Goal: Information Seeking & Learning: Learn about a topic

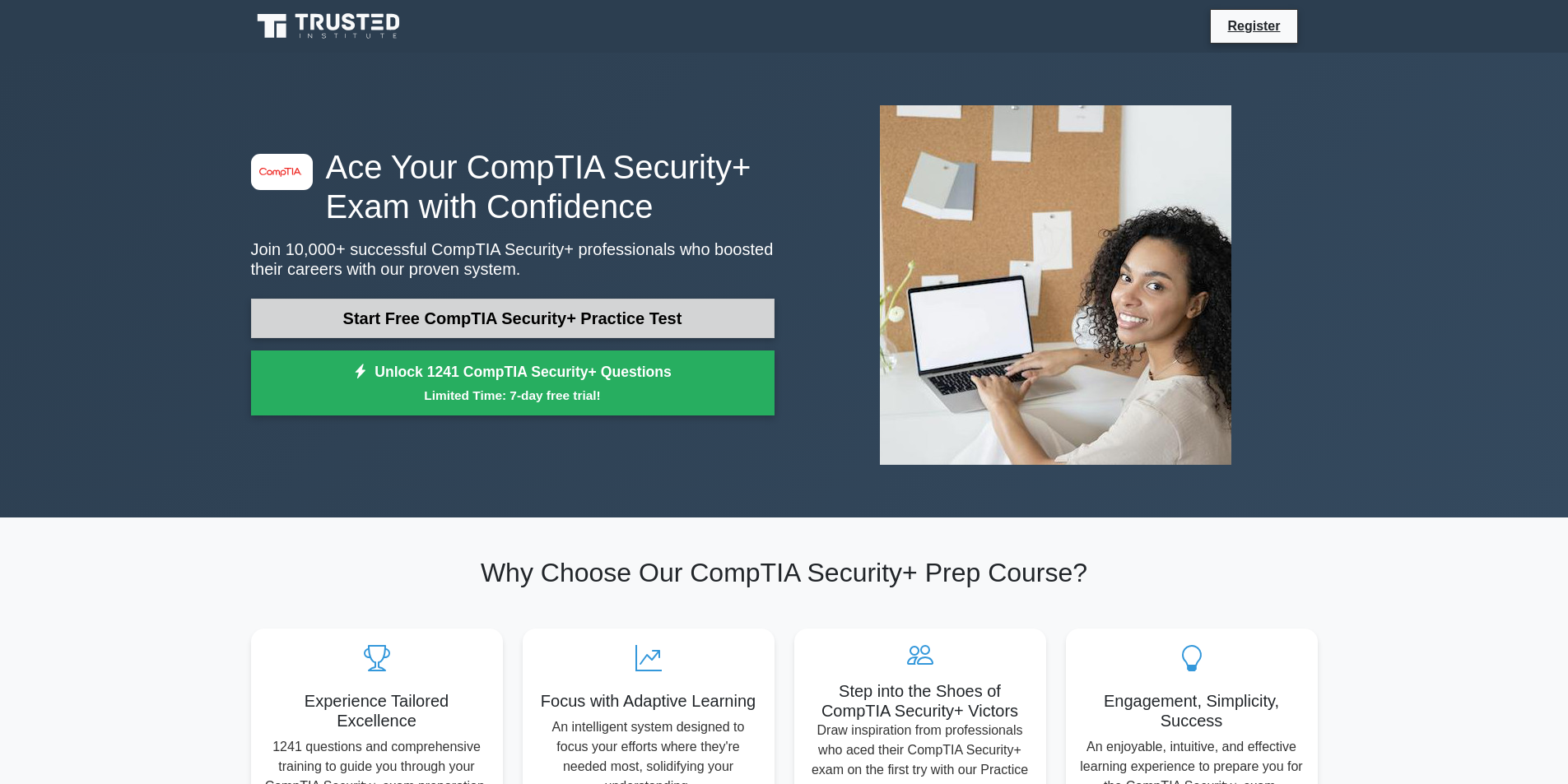
click at [580, 311] on link "Start Free CompTIA Security+ Practice Test" at bounding box center [513, 318] width 523 height 40
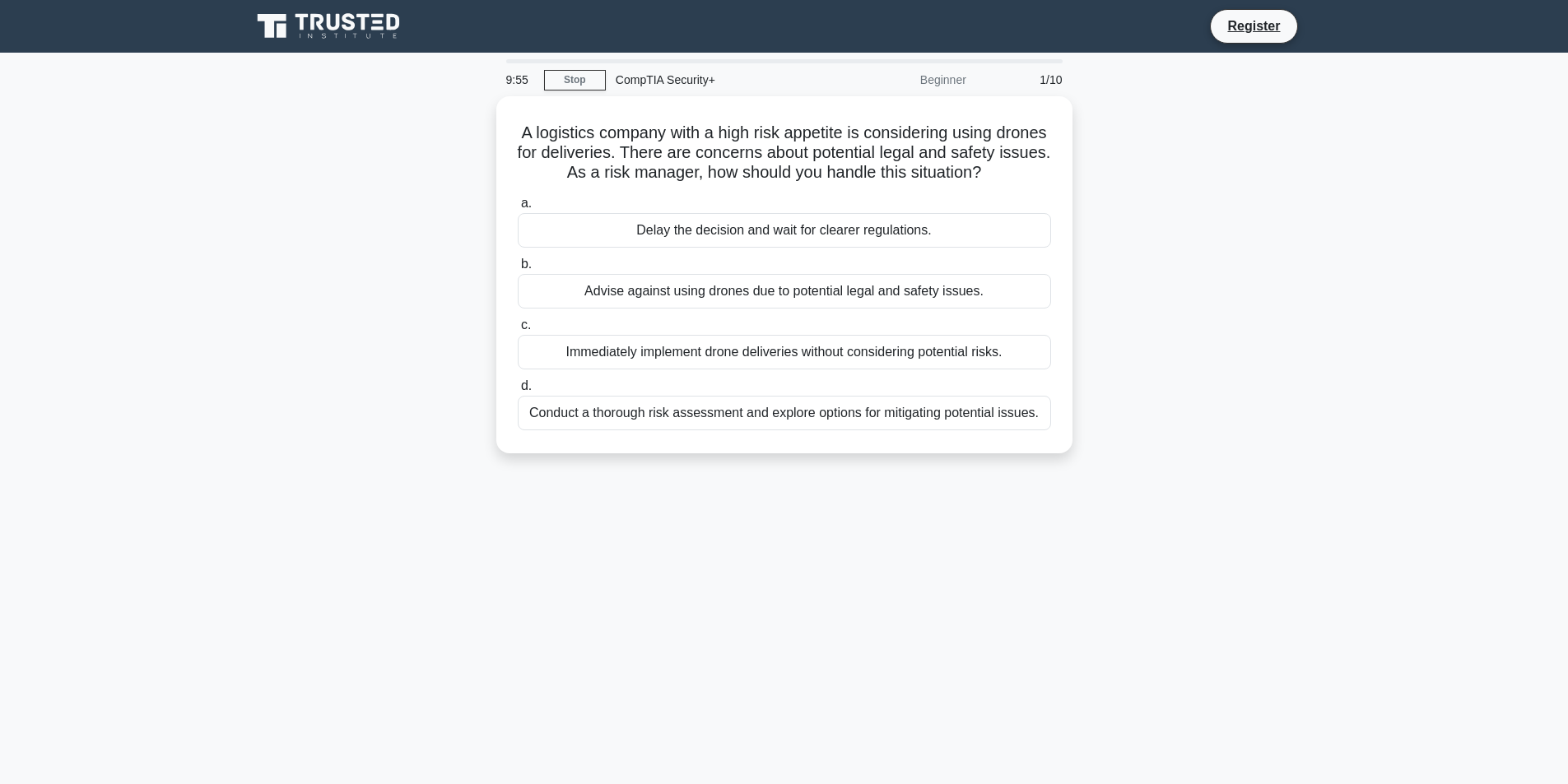
click at [934, 75] on div "Beginner" at bounding box center [904, 80] width 144 height 33
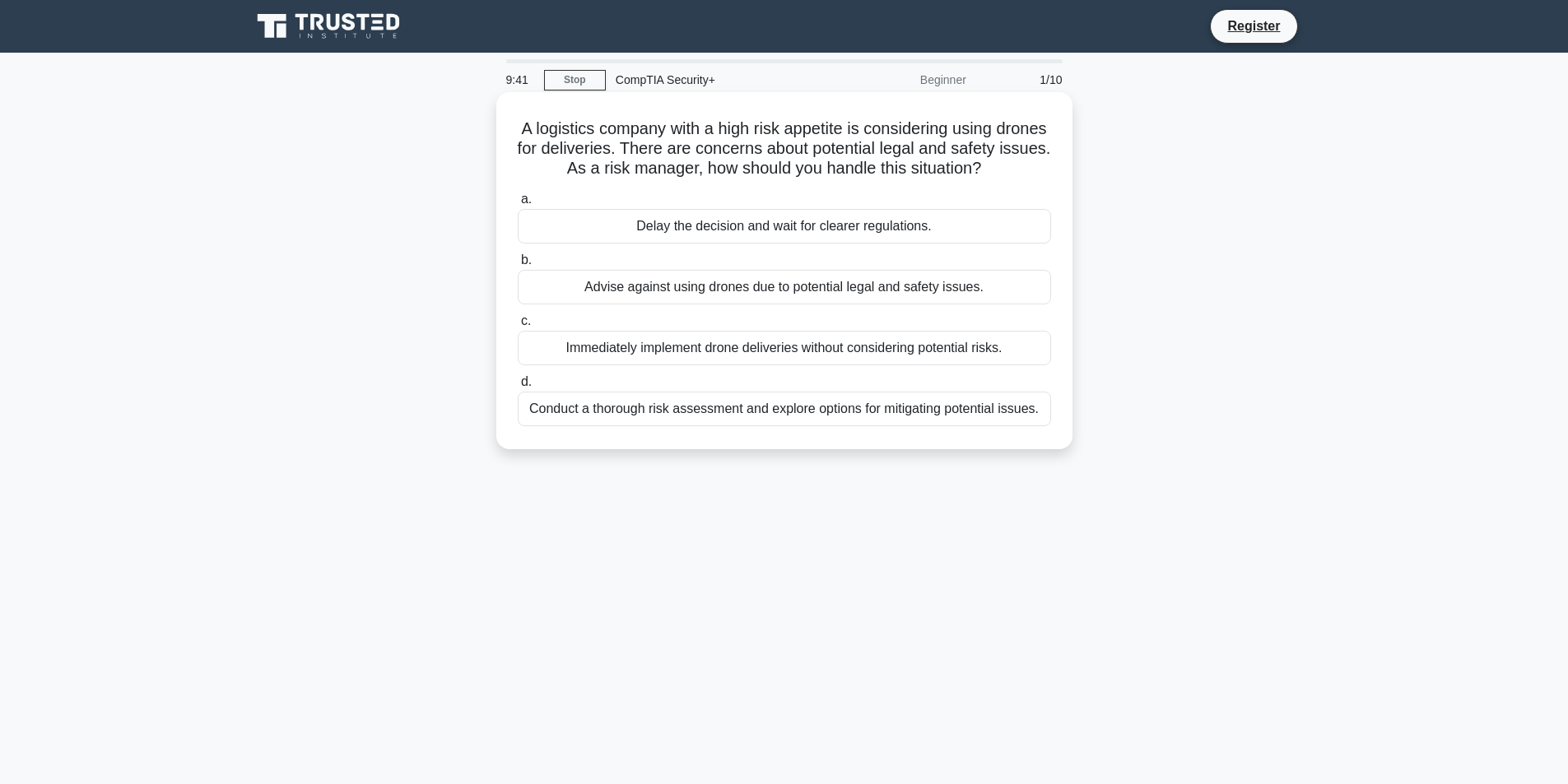
click at [877, 427] on div "Conduct a thorough risk assessment and explore options for mitigating potential…" at bounding box center [784, 408] width 533 height 34
click at [517, 388] on input "d. Conduct a thorough risk assessment and explore options for mitigating potent…" at bounding box center [517, 382] width 0 height 11
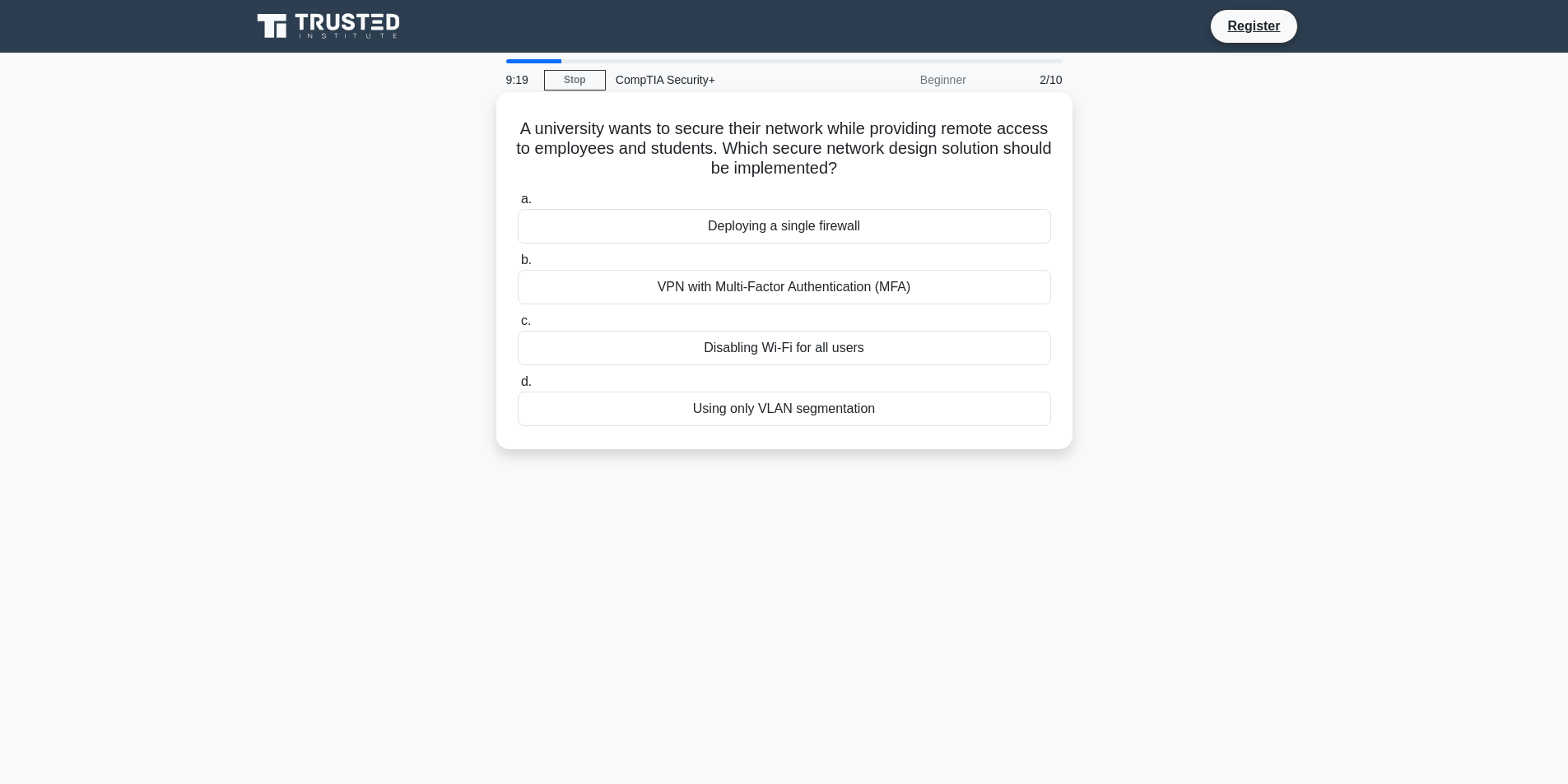
click at [919, 290] on div "VPN with Multi-Factor Authentication (MFA)" at bounding box center [784, 286] width 533 height 34
click at [517, 266] on input "b. VPN with Multi-Factor Authentication (MFA)" at bounding box center [517, 260] width 0 height 11
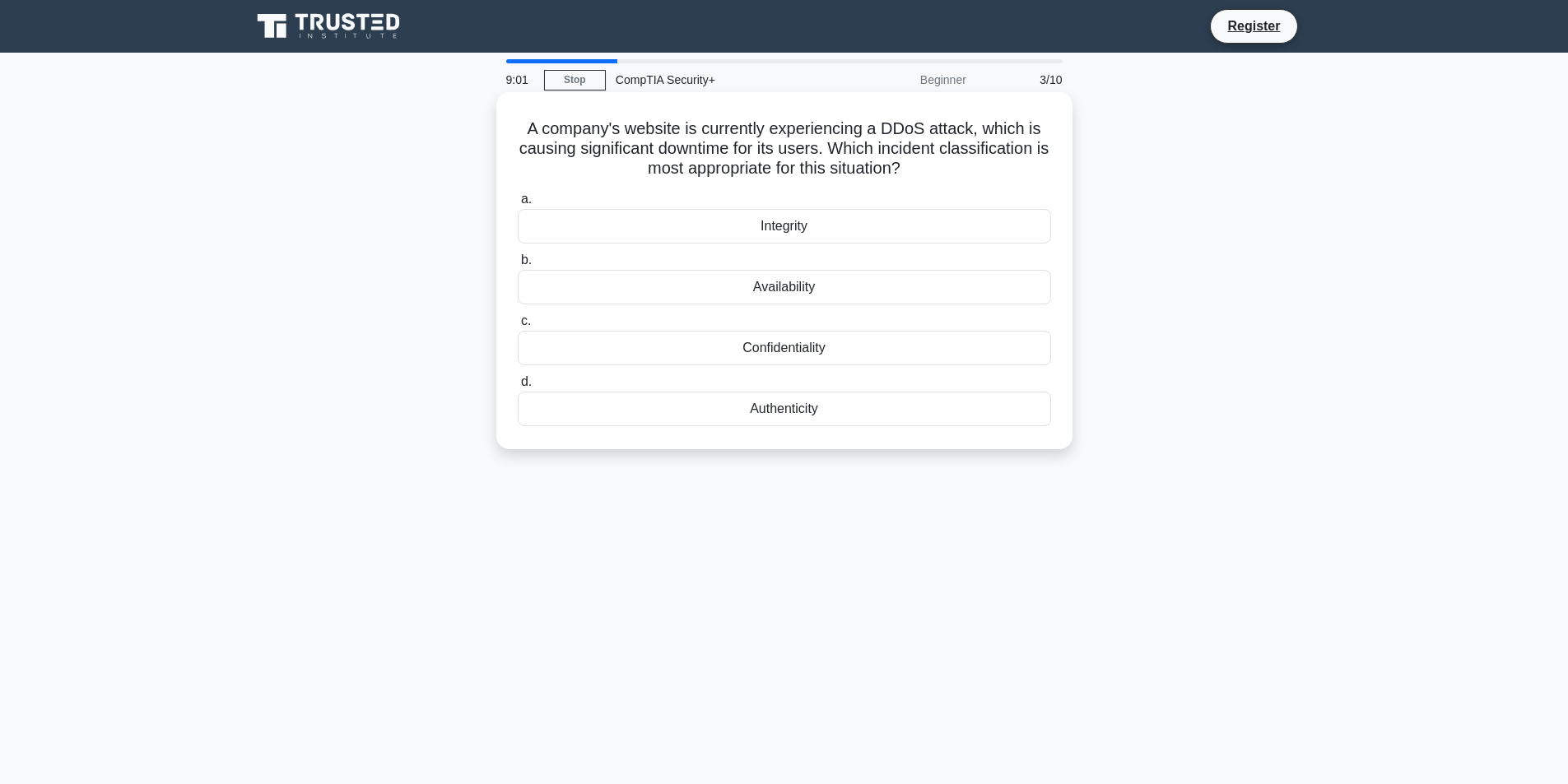
click at [794, 225] on div "Integrity" at bounding box center [784, 226] width 533 height 34
click at [517, 205] on input "a. Integrity" at bounding box center [517, 199] width 0 height 11
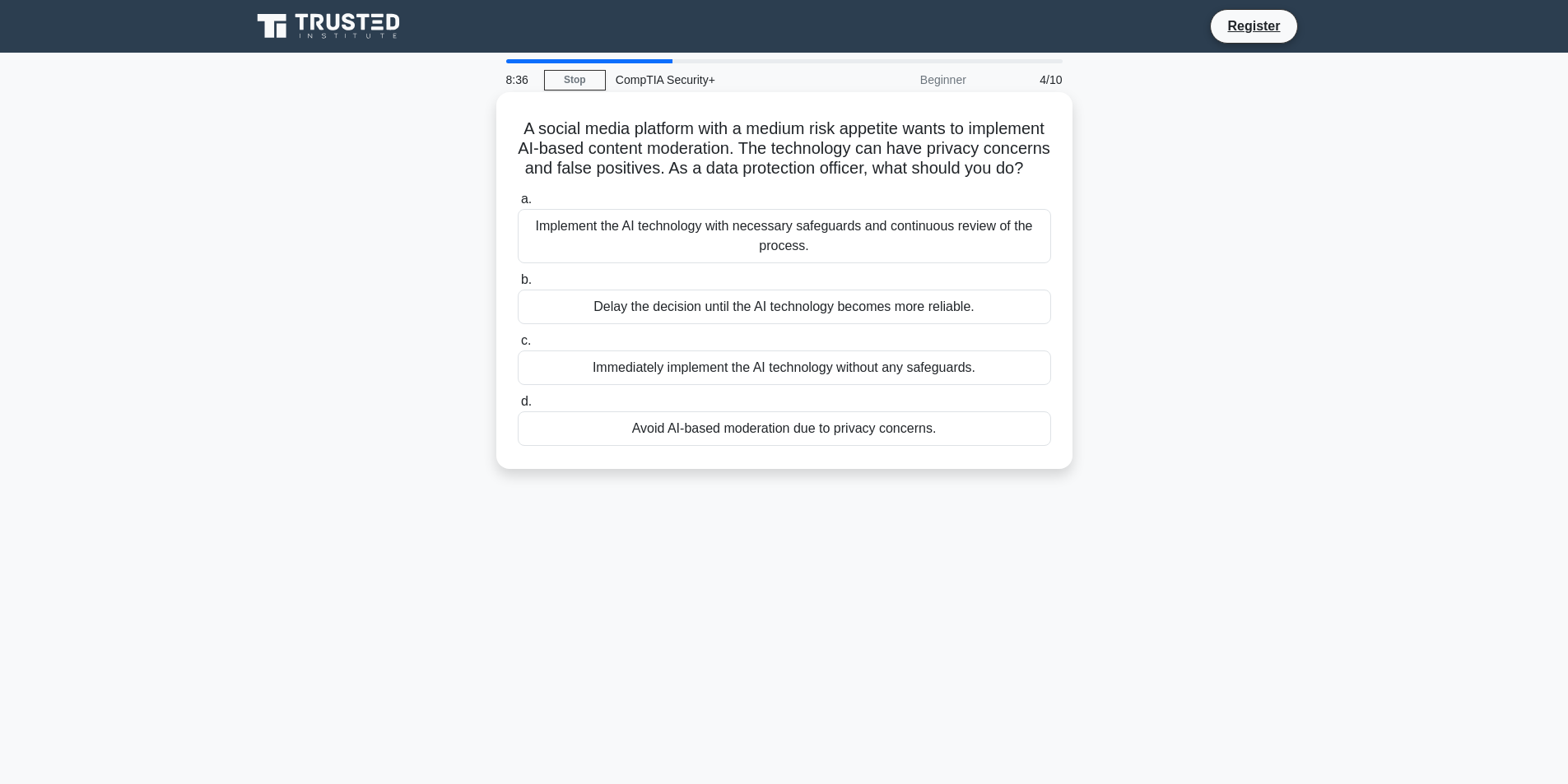
click at [886, 251] on div "Implement the AI technology with necessary safeguards and continuous review of …" at bounding box center [784, 237] width 533 height 55
click at [517, 205] on input "a. Implement the AI technology with necessary safeguards and continuous review …" at bounding box center [517, 199] width 0 height 11
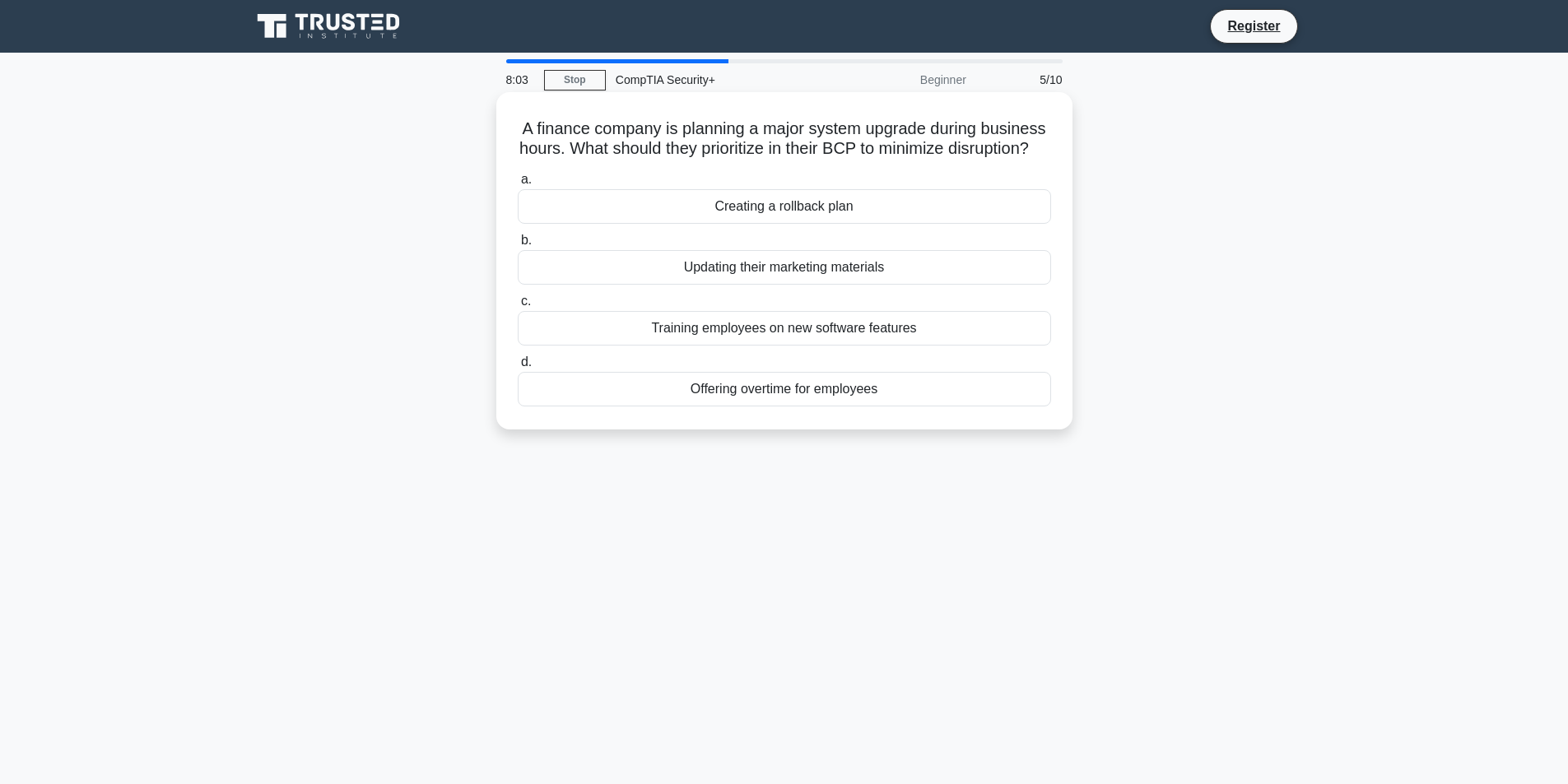
click at [814, 224] on div "Creating a rollback plan" at bounding box center [784, 205] width 533 height 34
click at [517, 185] on input "a. Creating a rollback plan" at bounding box center [517, 179] width 0 height 11
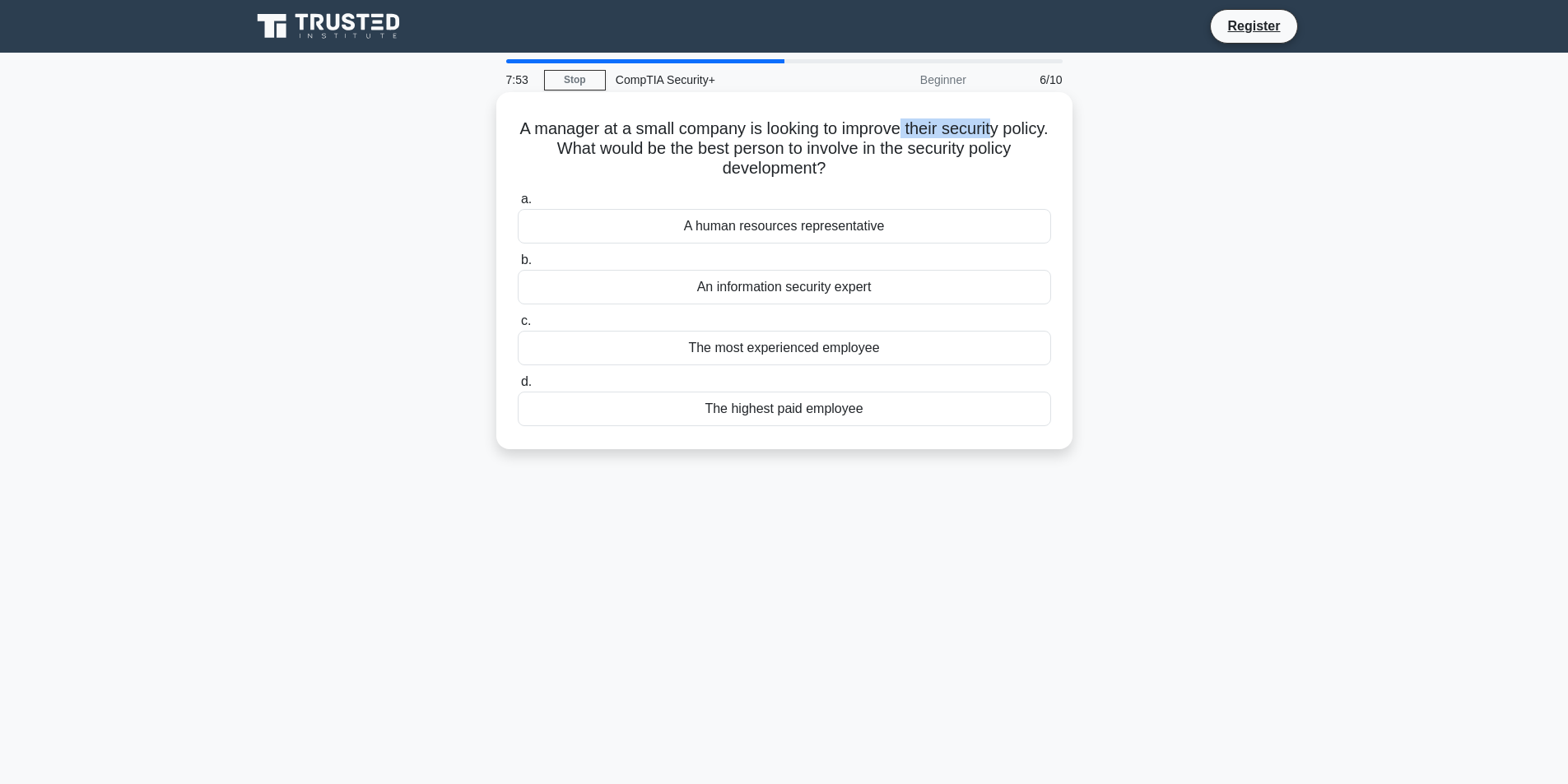
drag, startPoint x: 927, startPoint y: 123, endPoint x: 1021, endPoint y: 133, distance: 94.5
click at [1021, 133] on h5 "A manager at a small company is looking to improve their security policy. What …" at bounding box center [784, 149] width 537 height 61
click at [860, 160] on h5 "A manager at a small company is looking to improve their security policy. What …" at bounding box center [784, 149] width 537 height 61
click at [851, 199] on label "a. A human resources representative" at bounding box center [784, 216] width 533 height 55
click at [517, 199] on input "a. A human resources representative" at bounding box center [517, 199] width 0 height 11
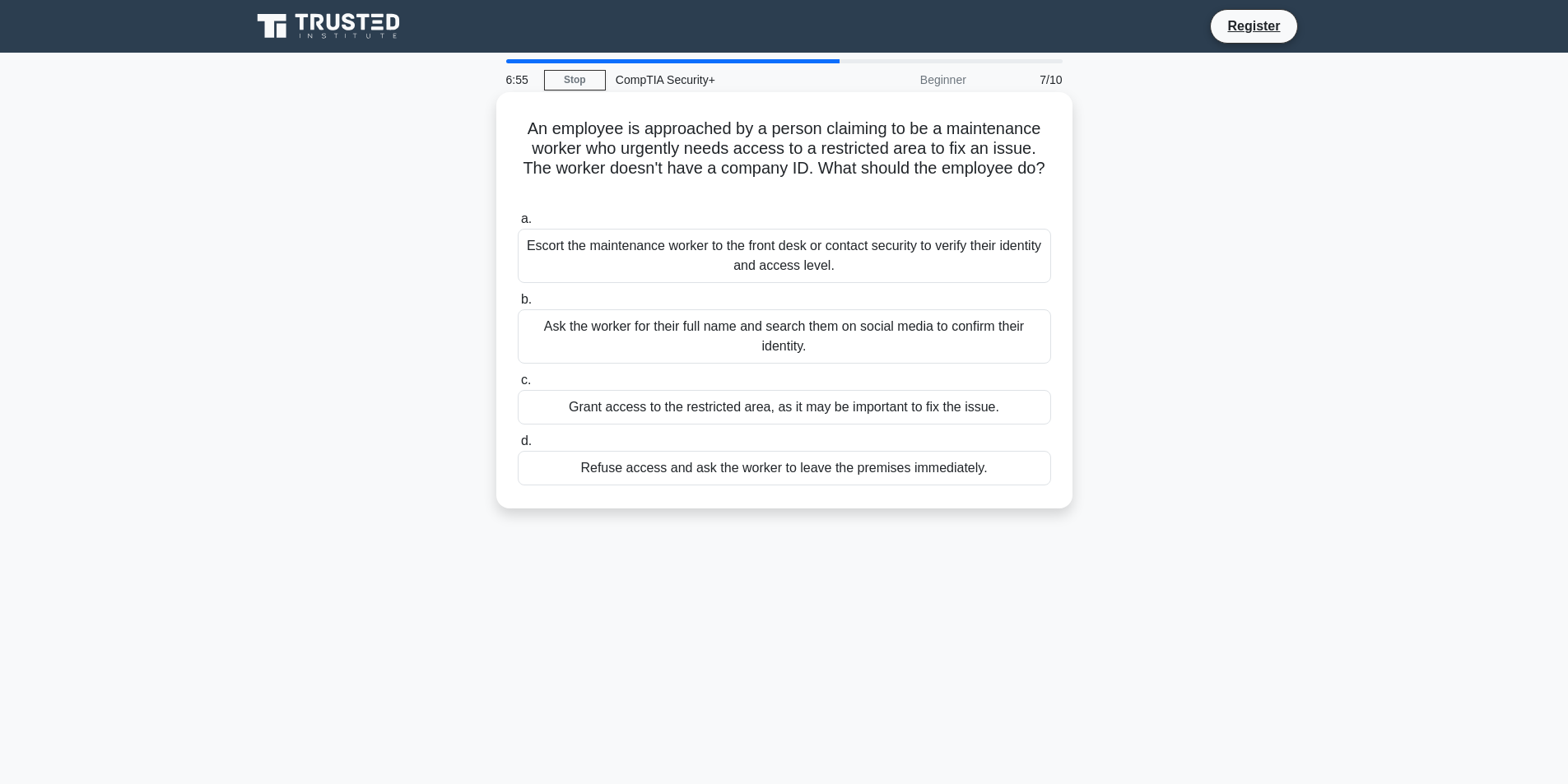
click at [830, 265] on div "Escort the maintenance worker to the front desk or contact security to verify t…" at bounding box center [784, 256] width 533 height 55
click at [517, 225] on input "a. Escort the maintenance worker to the front desk or contact security to verif…" at bounding box center [517, 219] width 0 height 11
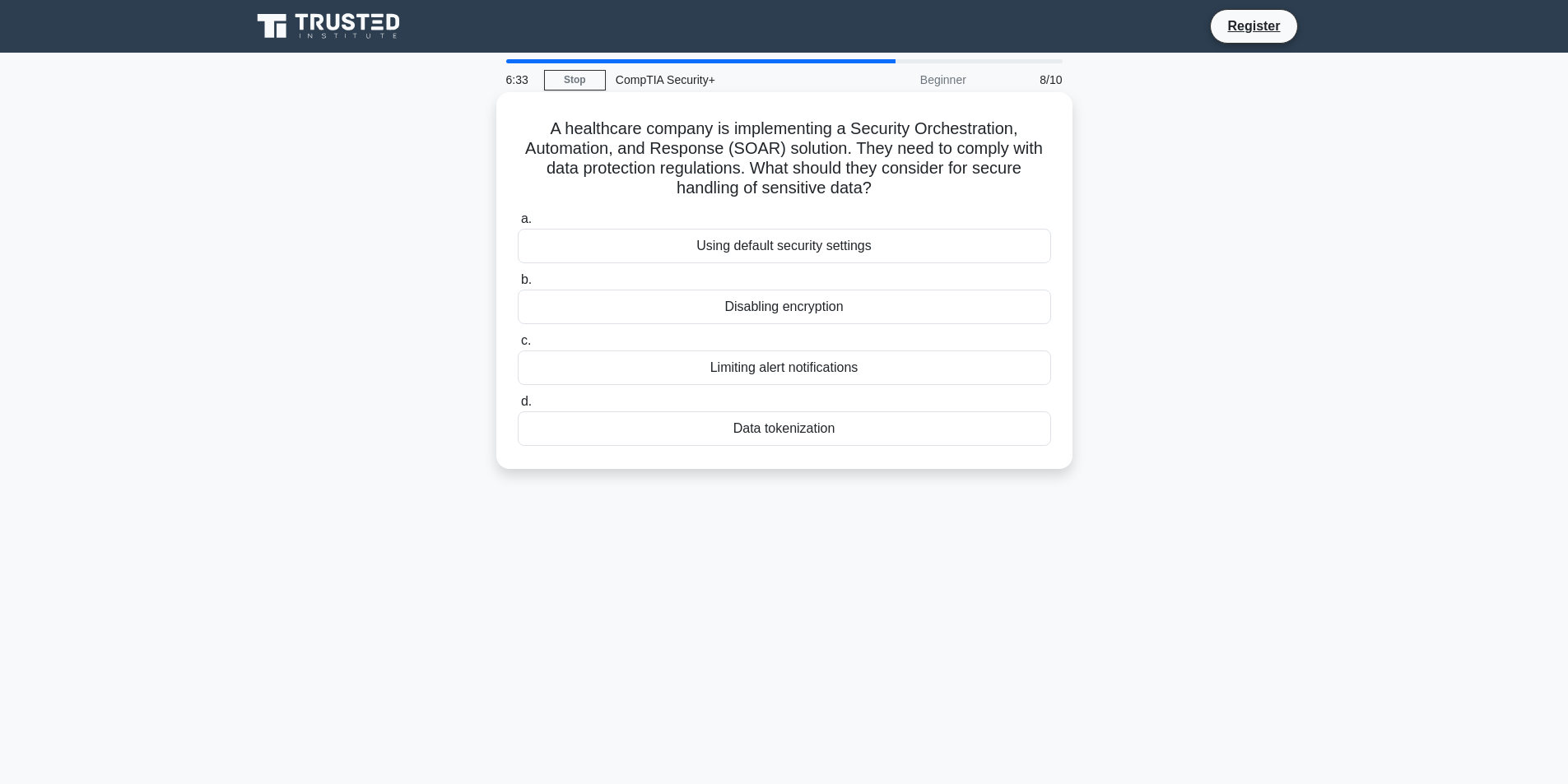
click at [790, 426] on div "Data tokenization" at bounding box center [784, 428] width 533 height 34
click at [517, 407] on input "d. Data tokenization" at bounding box center [517, 401] width 0 height 11
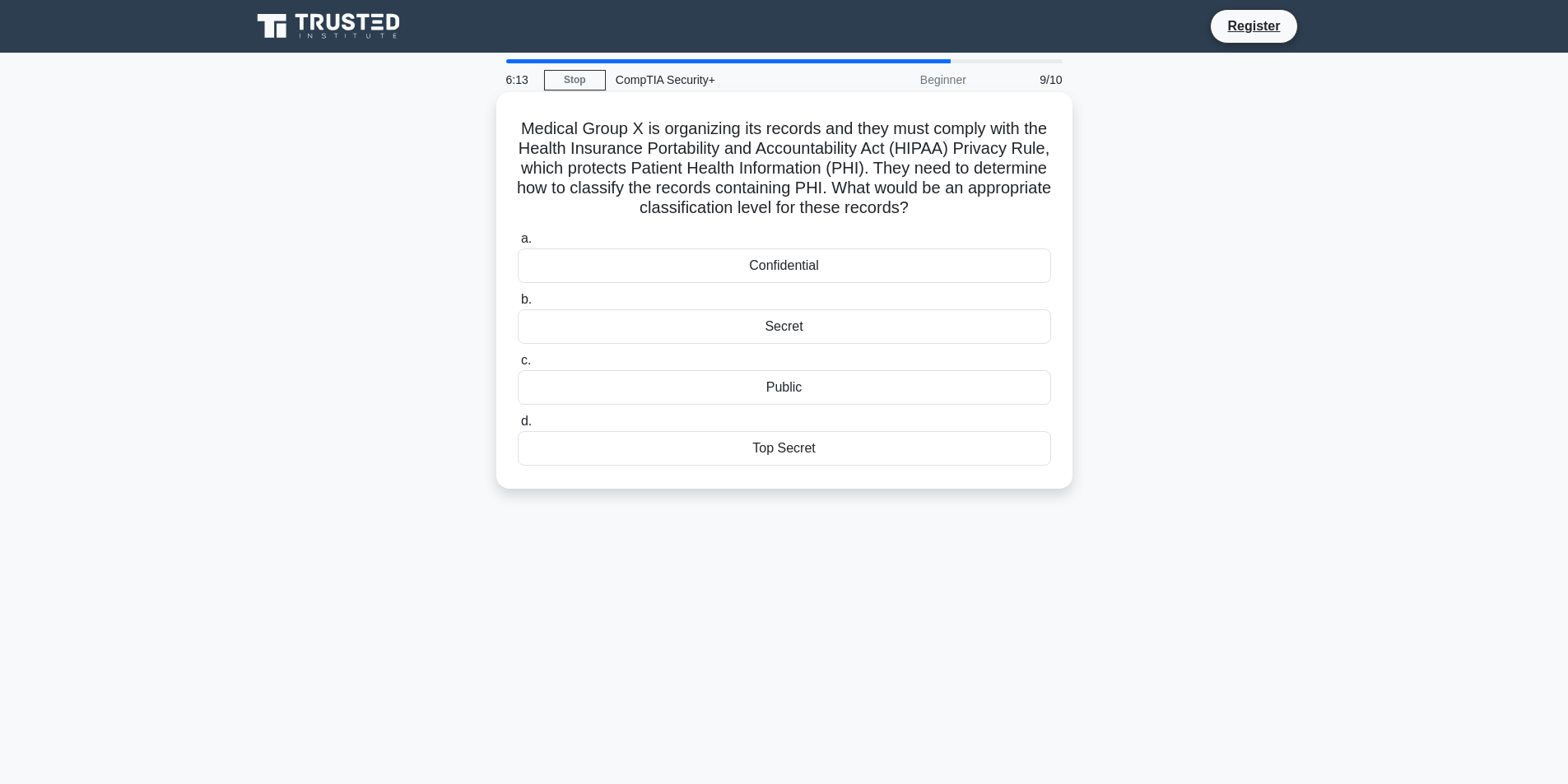
click at [827, 262] on div "Confidential" at bounding box center [784, 265] width 533 height 34
click at [517, 244] on input "a. Confidential" at bounding box center [517, 239] width 0 height 11
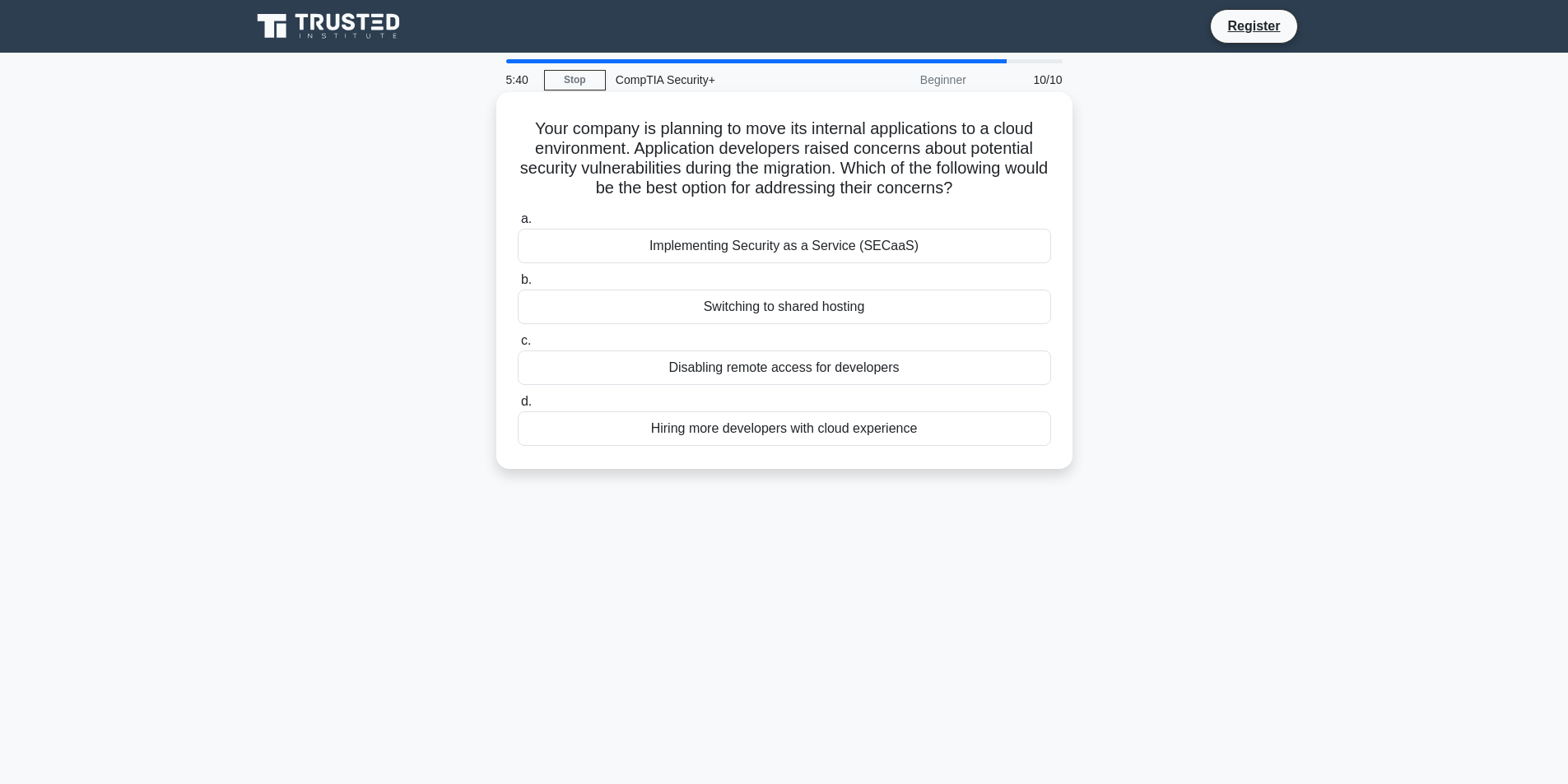
click at [841, 245] on div "Implementing Security as a Service (SECaaS)" at bounding box center [784, 245] width 533 height 34
click at [517, 225] on input "a. Implementing Security as a Service (SECaaS)" at bounding box center [517, 219] width 0 height 11
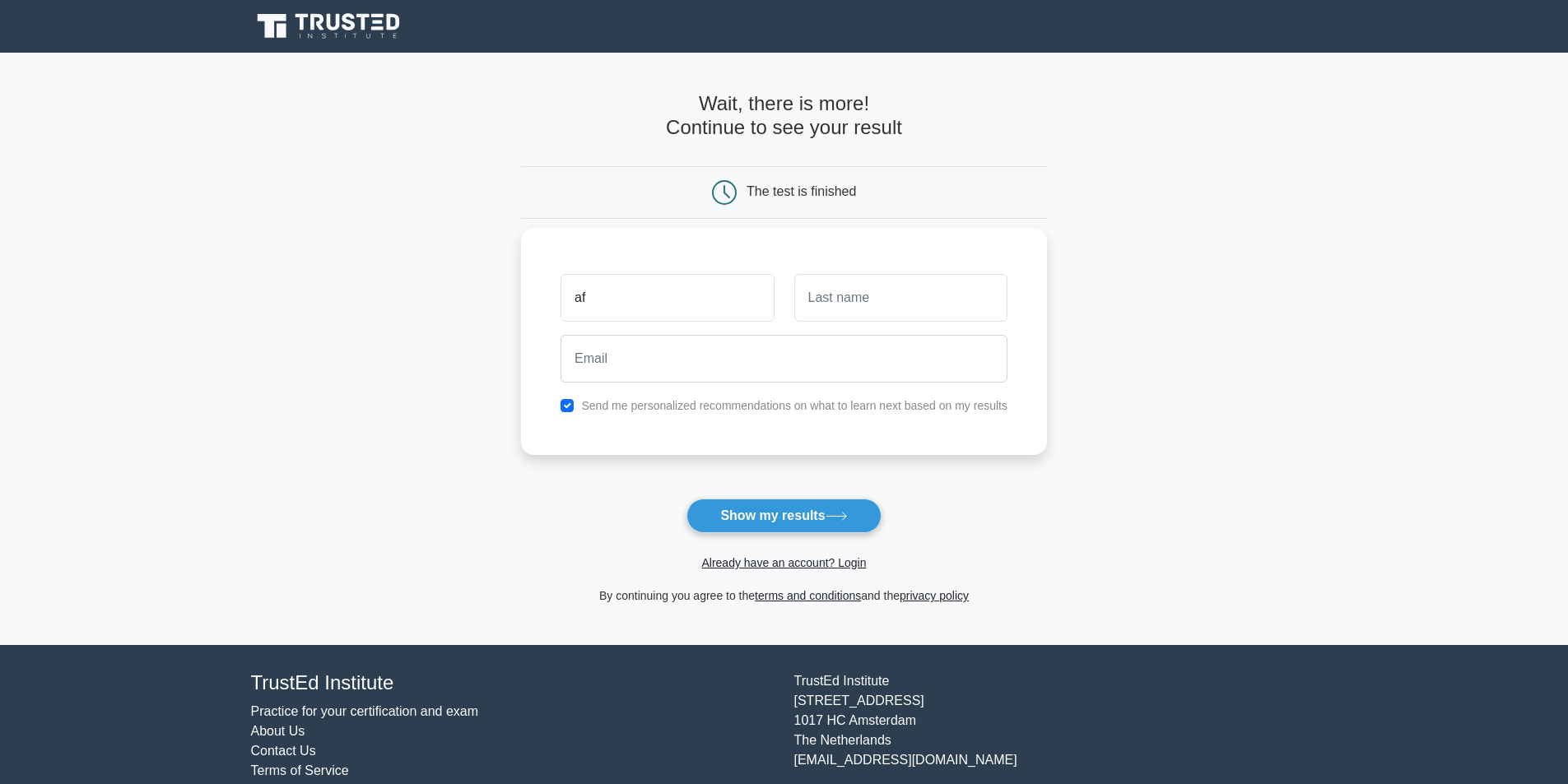
type input "a"
type input "q"
type input "1"
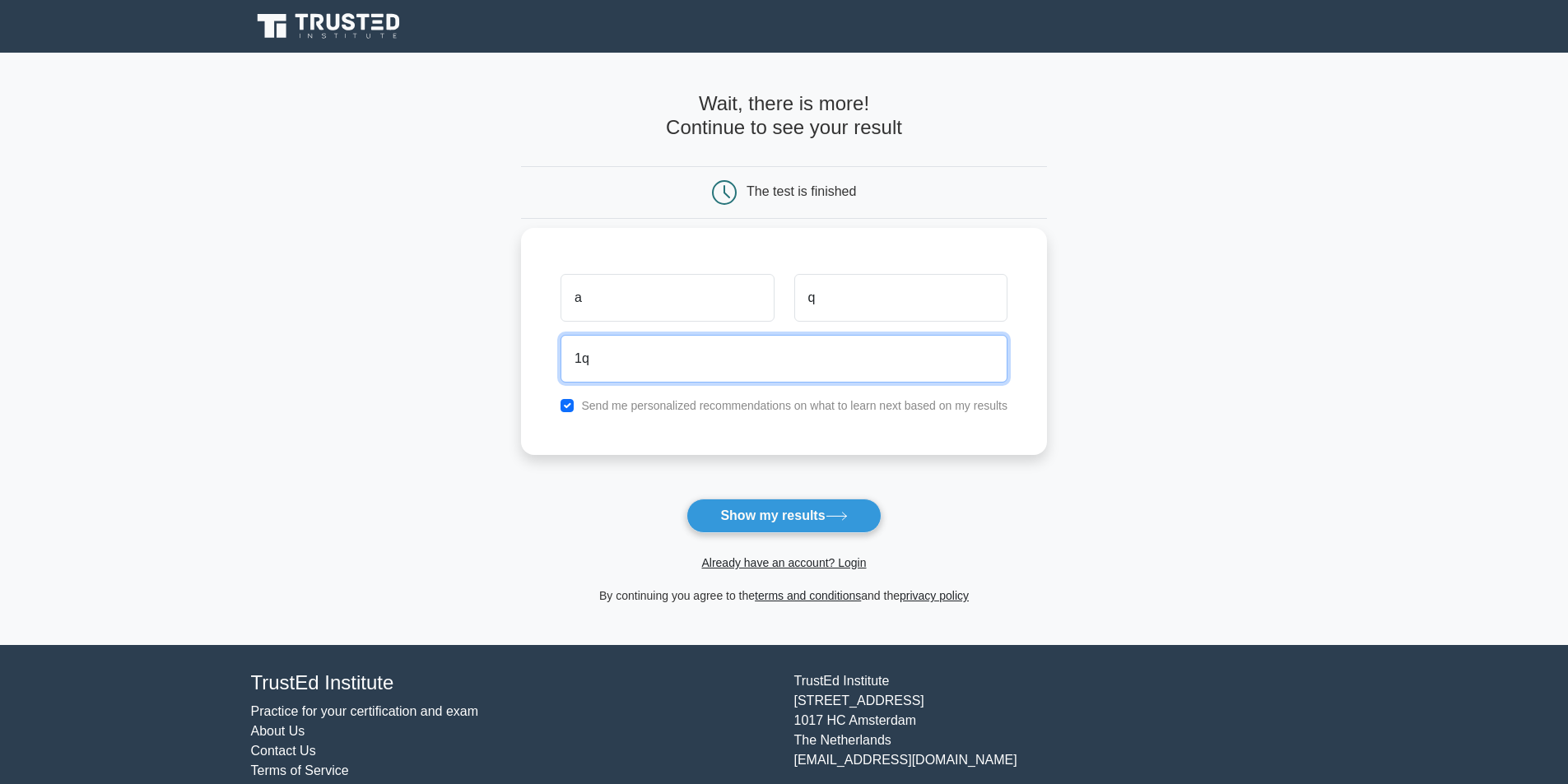
type input "1"
type input "[EMAIL_ADDRESS][DOMAIN_NAME]"
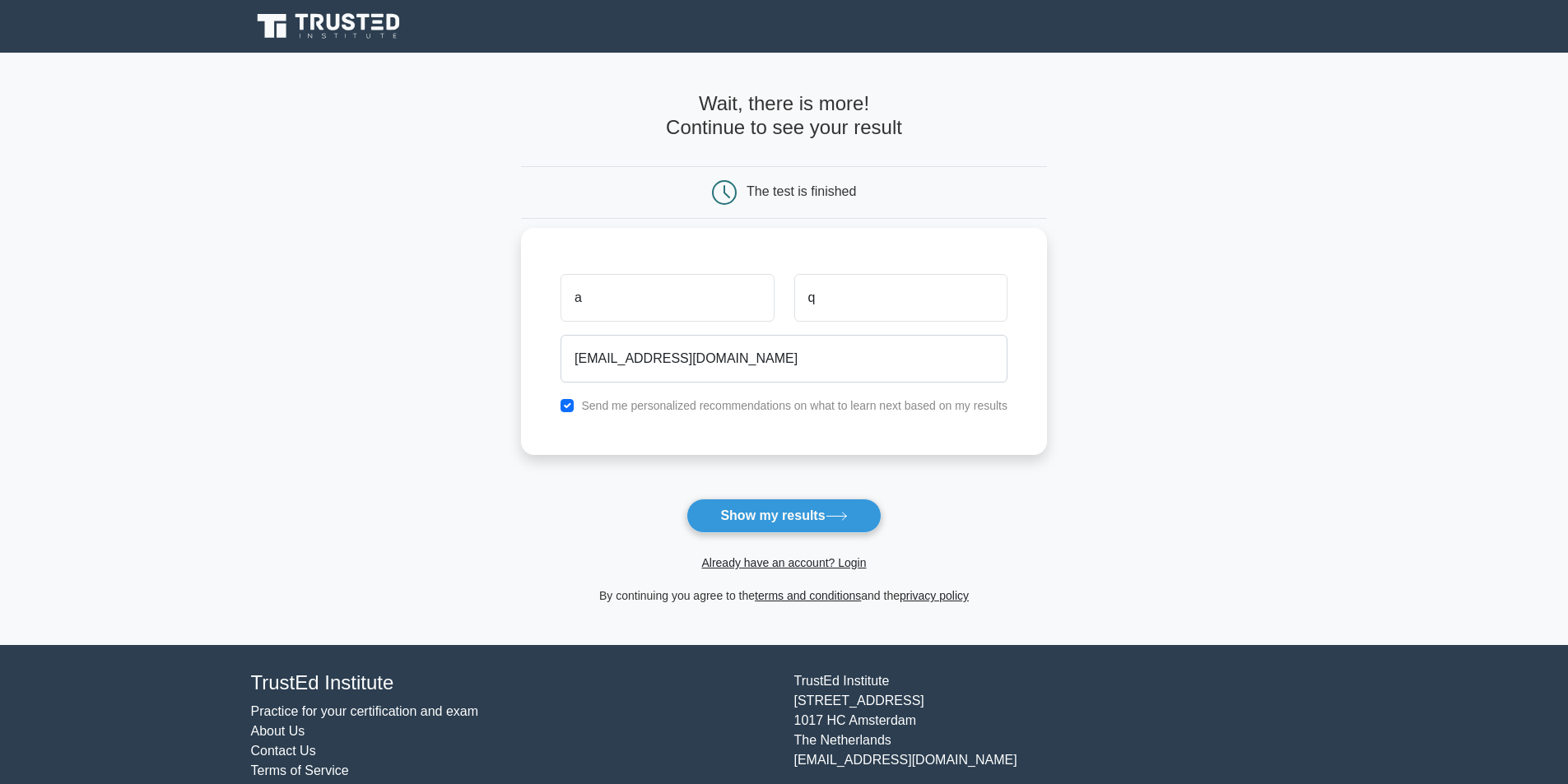
click at [585, 418] on div "a q [EMAIL_ADDRESS][DOMAIN_NAME] Send me personalized recommendations on what t…" at bounding box center [784, 341] width 526 height 227
click at [570, 410] on input "checkbox" at bounding box center [567, 406] width 14 height 14
checkbox input "false"
click at [803, 521] on button "Show my results" at bounding box center [783, 515] width 194 height 34
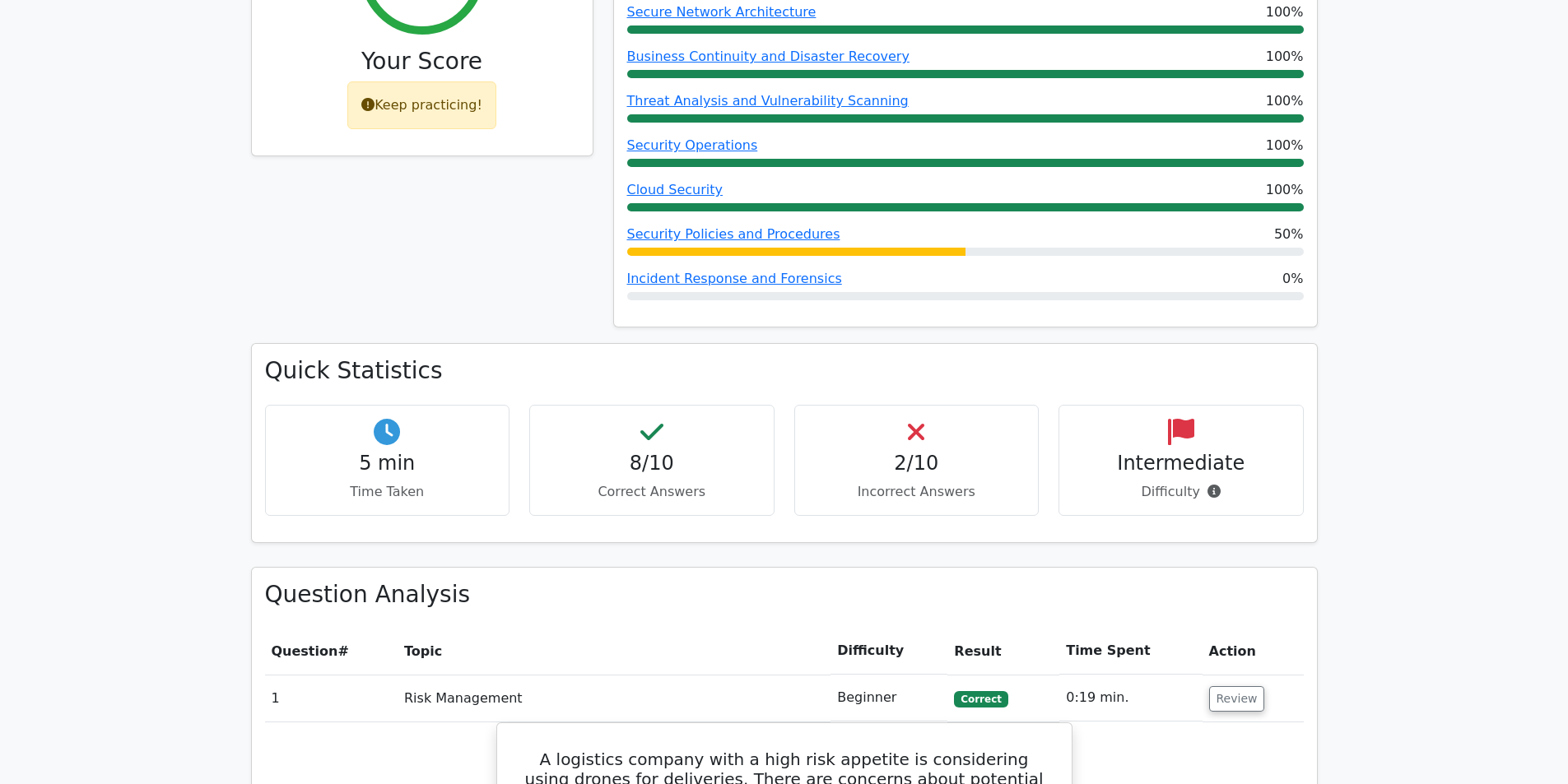
scroll to position [988, 0]
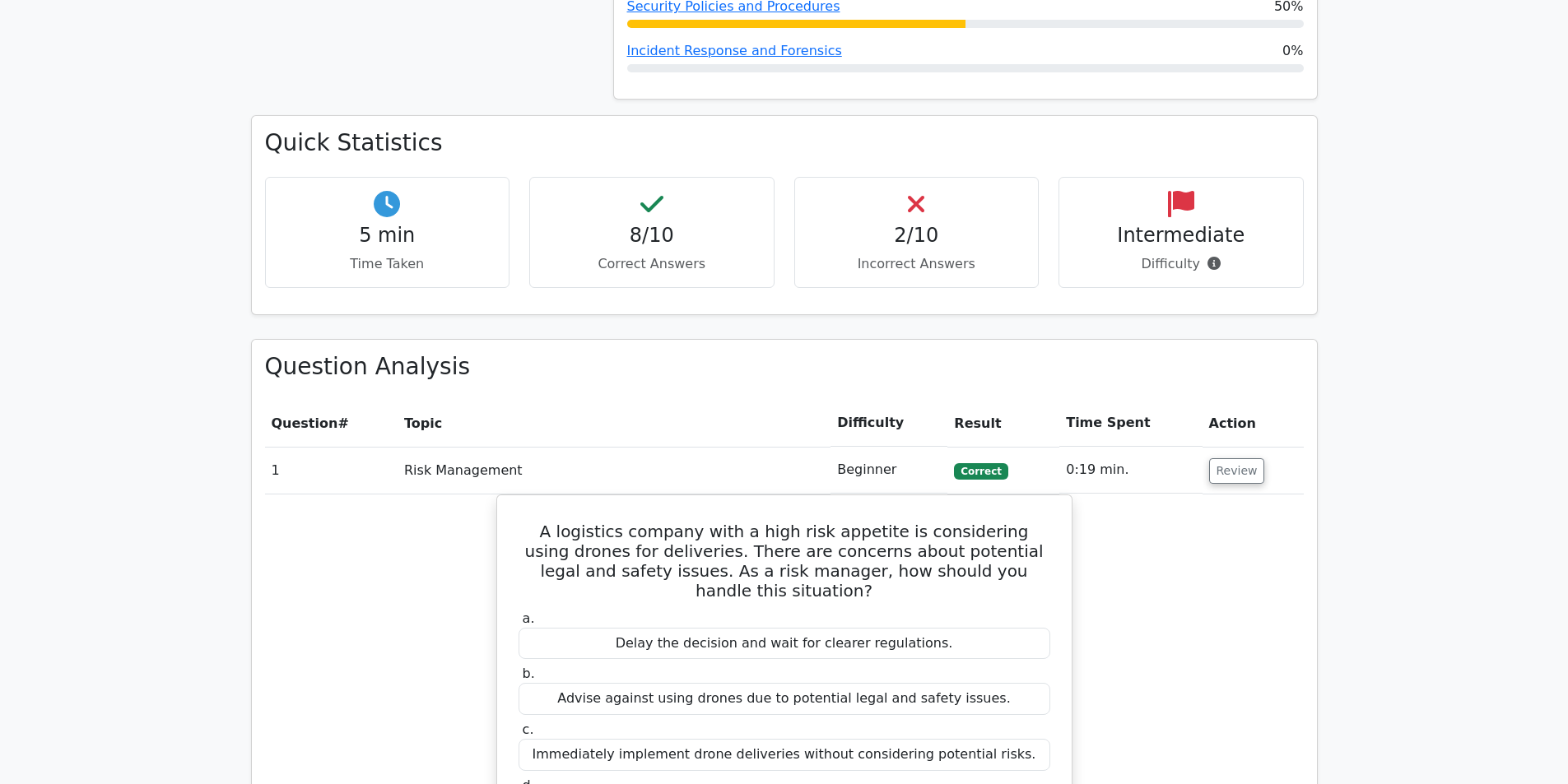
click at [1164, 189] on div "Intermediate Difficulty" at bounding box center [1181, 233] width 246 height 111
click at [1197, 254] on p "Difficulty" at bounding box center [1181, 264] width 217 height 19
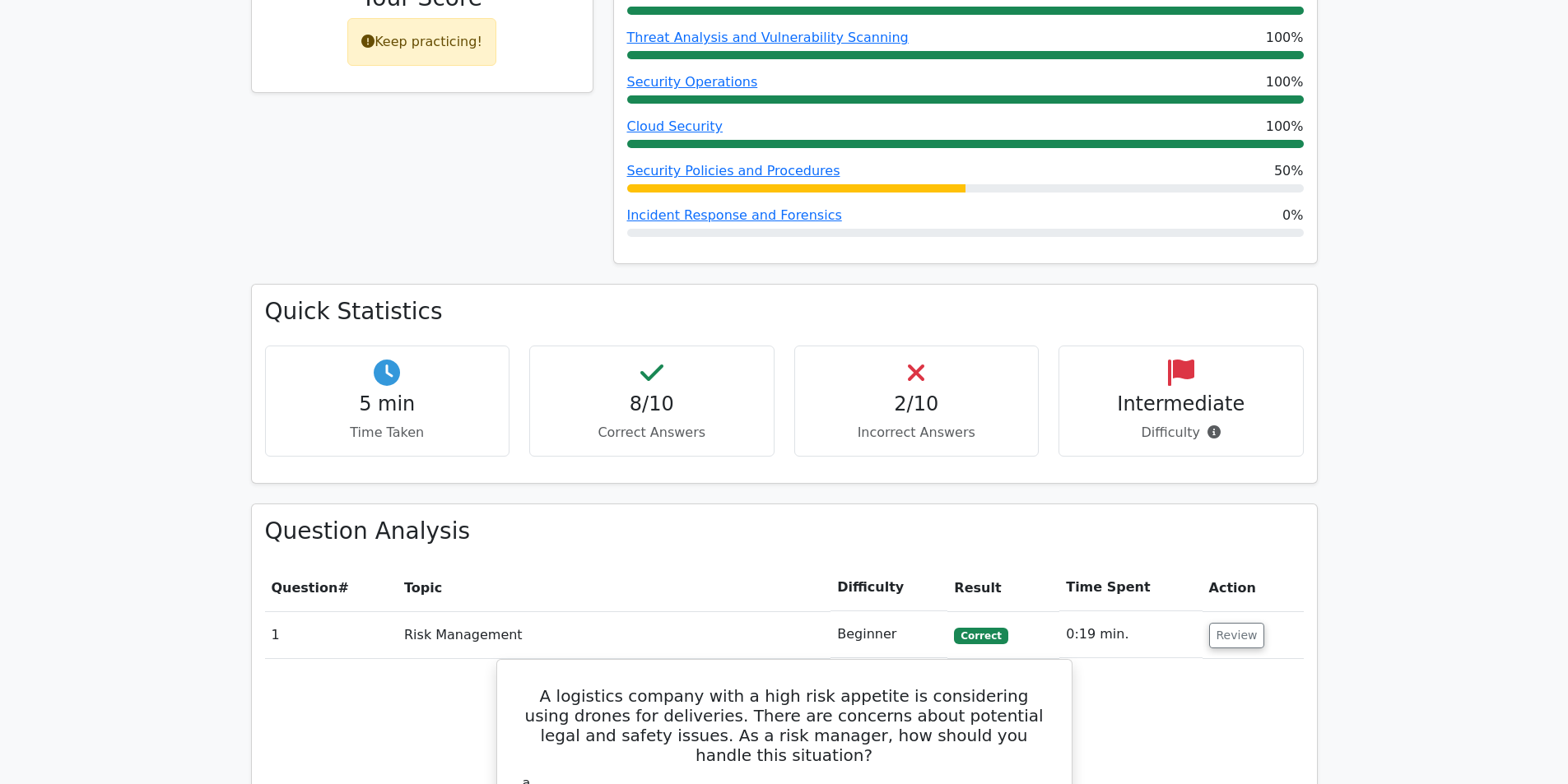
scroll to position [82, 0]
